Goal: Task Accomplishment & Management: Complete application form

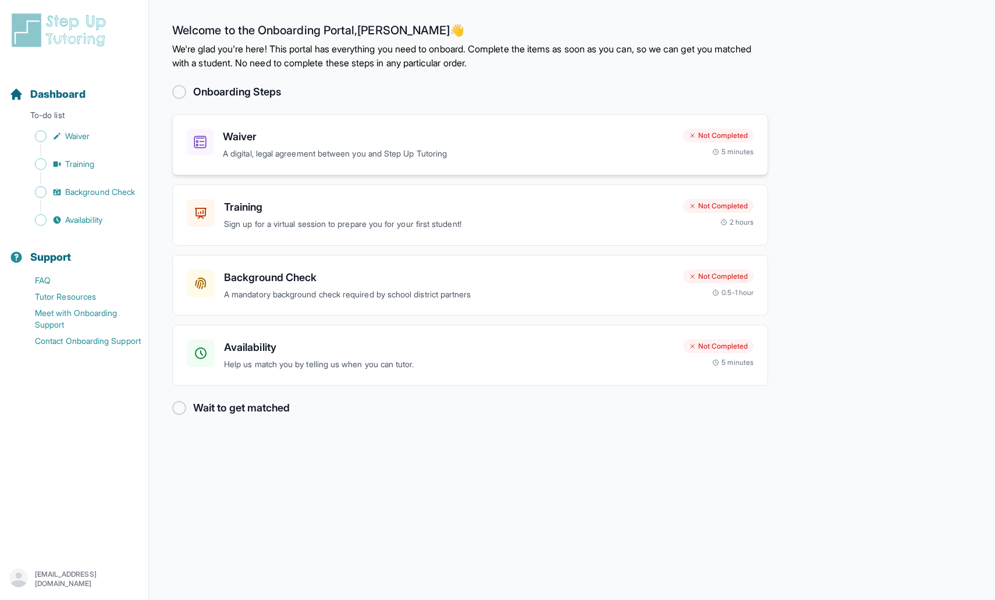
click at [261, 152] on p "A digital, legal agreement between you and Step Up Tutoring" at bounding box center [448, 153] width 451 height 13
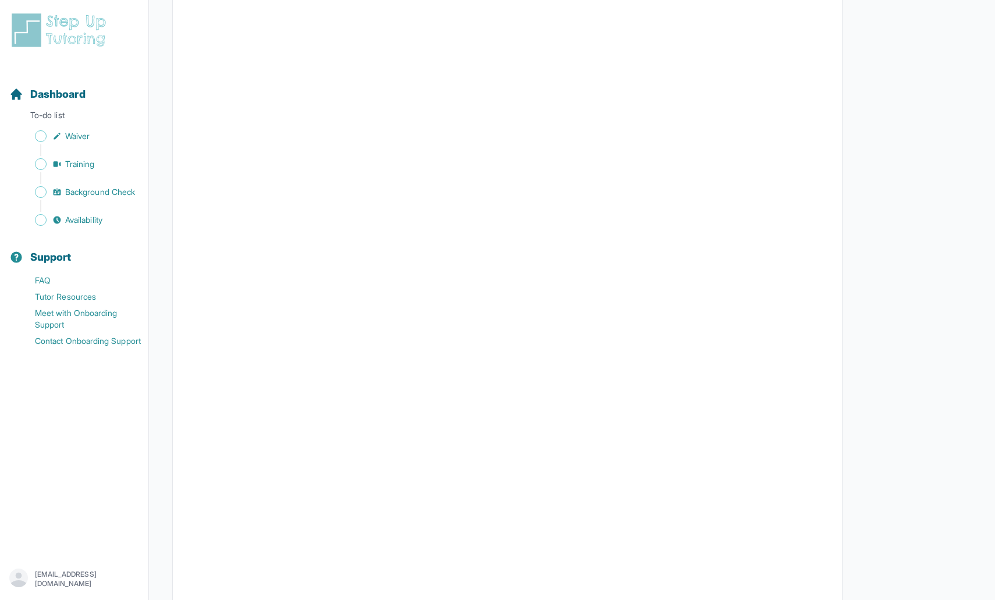
scroll to position [1673, 0]
click at [76, 135] on span "Waiver" at bounding box center [77, 136] width 24 height 12
click at [87, 161] on span "Training" at bounding box center [80, 164] width 30 height 12
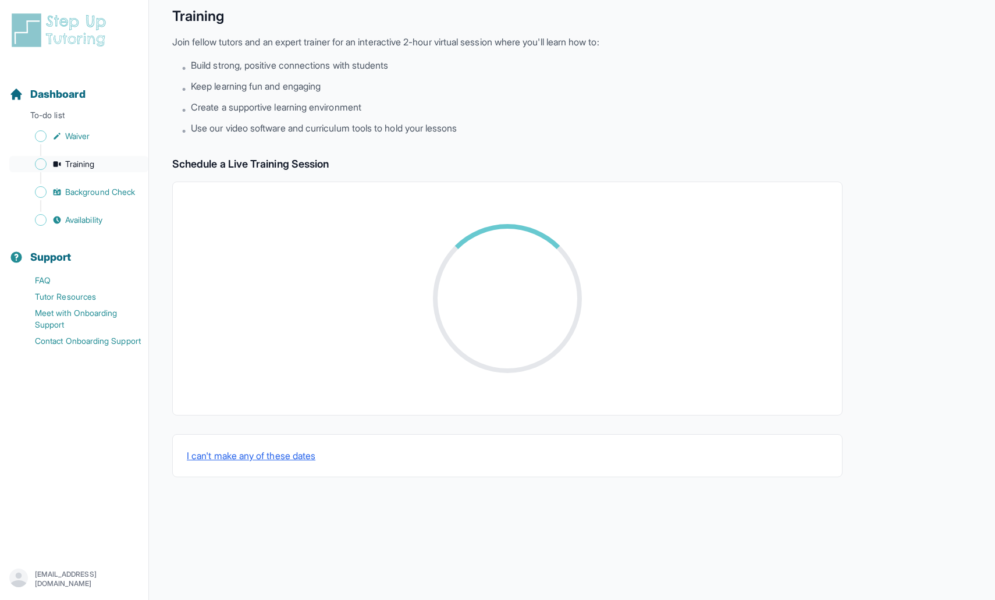
scroll to position [47, 0]
click at [55, 117] on p "To-do list" at bounding box center [74, 117] width 139 height 16
click at [55, 95] on span "Dashboard" at bounding box center [57, 94] width 55 height 16
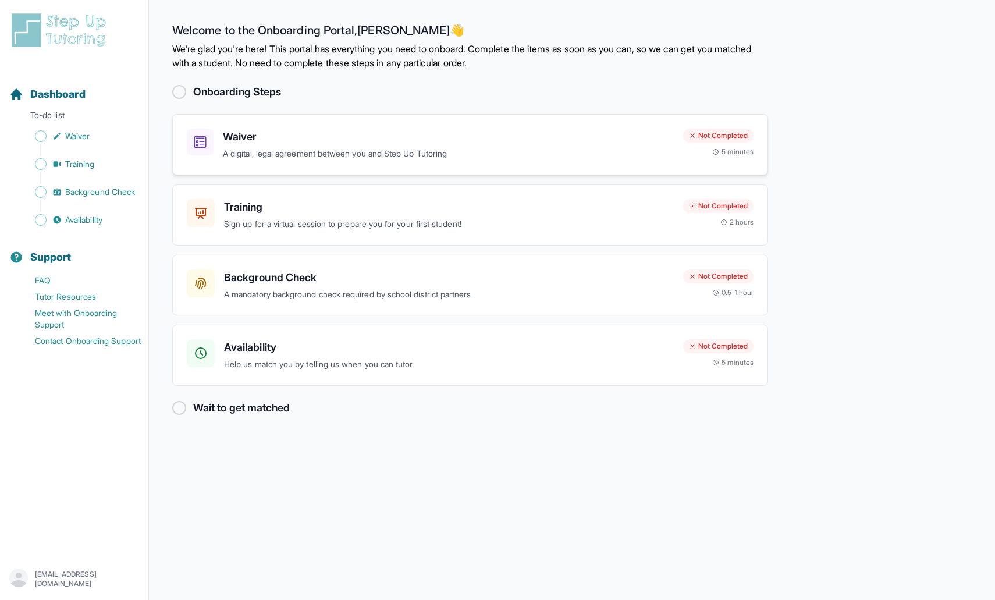
click at [414, 155] on p "A digital, legal agreement between you and Step Up Tutoring" at bounding box center [448, 153] width 451 height 13
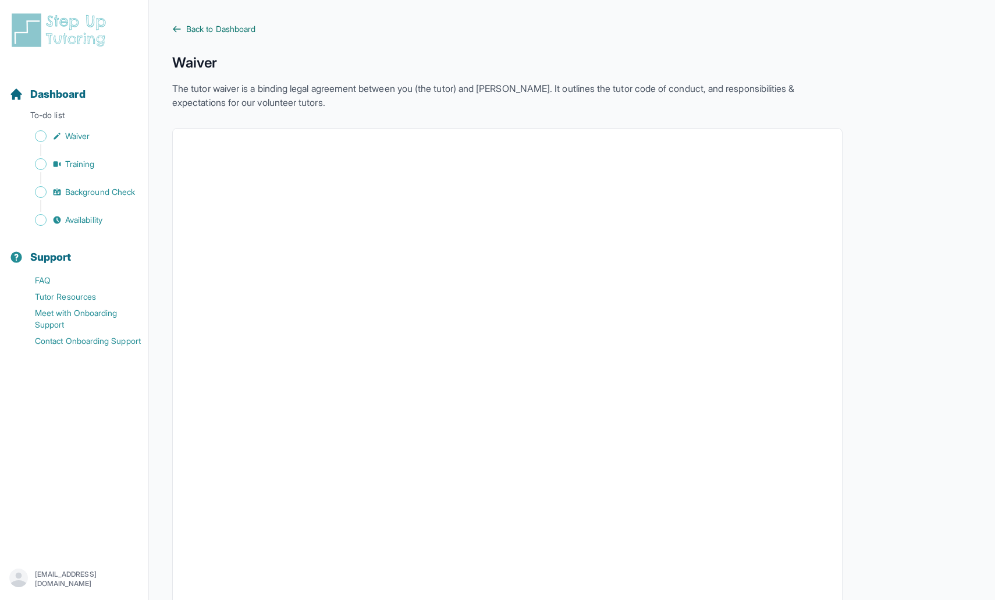
click at [230, 26] on span "Back to Dashboard" at bounding box center [220, 29] width 69 height 12
